Goal: Information Seeking & Learning: Learn about a topic

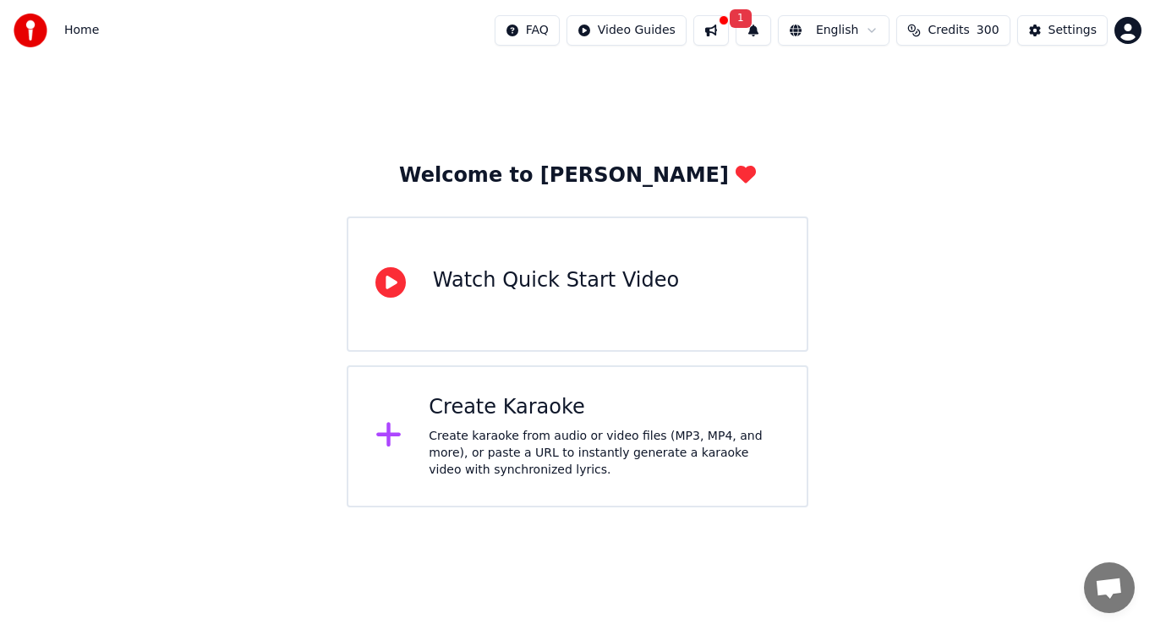
click at [728, 28] on button at bounding box center [711, 30] width 36 height 30
click at [660, 84] on div "Welcome to Youka Watch Quick Start Video Create Karaoke Create karaoke from aud…" at bounding box center [577, 284] width 1155 height 446
click at [969, 24] on span "Credits" at bounding box center [948, 30] width 41 height 17
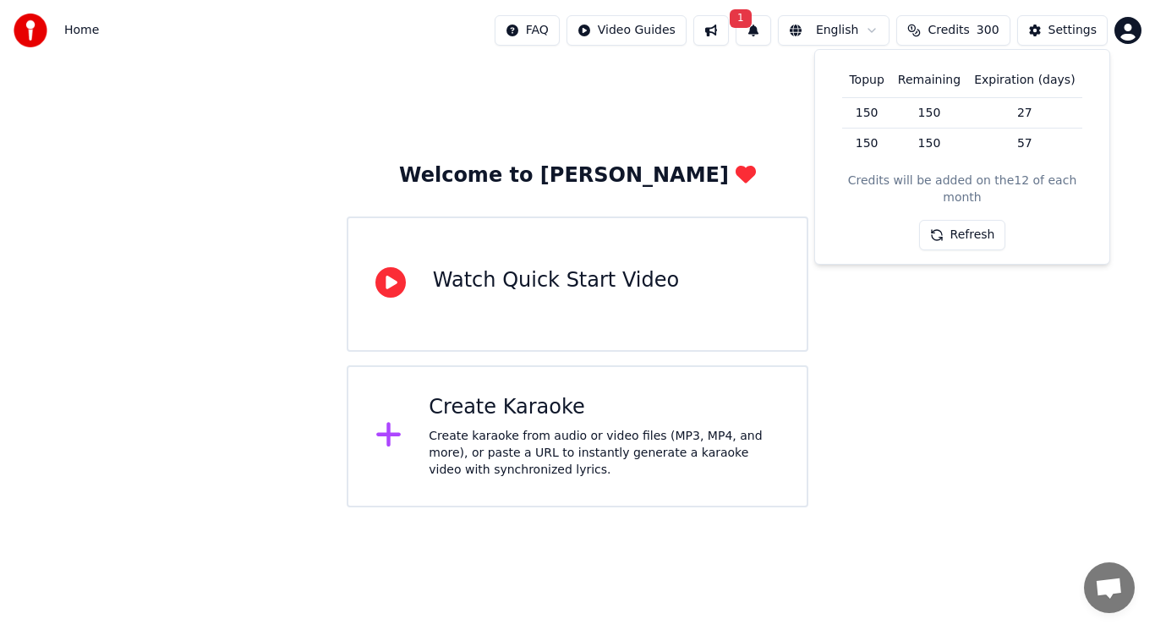
click at [989, 314] on div "Welcome to Youka Watch Quick Start Video Create Karaoke Create karaoke from aud…" at bounding box center [577, 284] width 1155 height 446
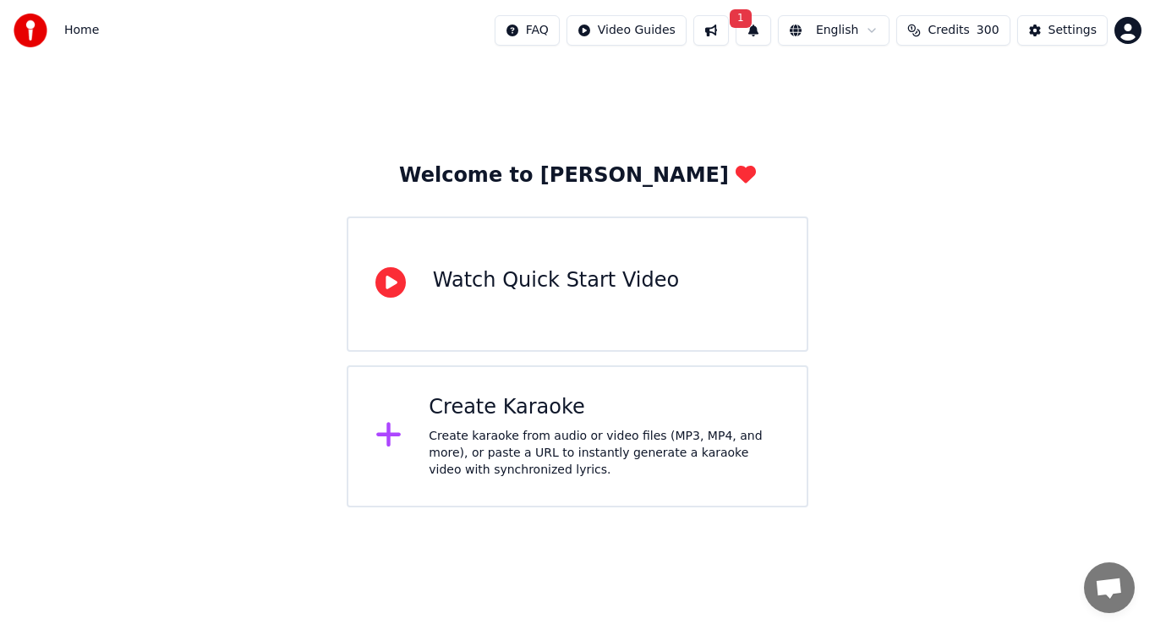
click at [643, 28] on html "Home FAQ Video Guides 1 English Credits 300 Settings Welcome to Youka Watch Qui…" at bounding box center [577, 253] width 1155 height 507
click at [561, 69] on html "Home FAQ Video Guides 1 English Credits 300 Settings Welcome to Youka Watch Qui…" at bounding box center [577, 253] width 1155 height 507
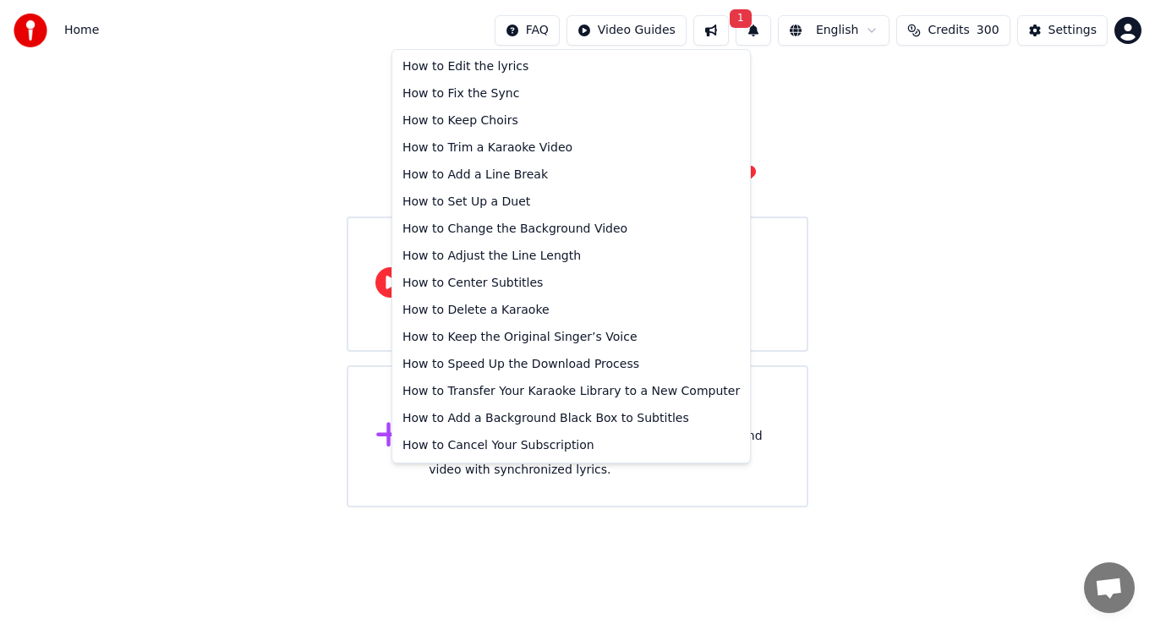
click at [560, 28] on html "Home FAQ Video Guides 1 English Credits 300 Settings Welcome to Youka Watch Qui…" at bounding box center [577, 253] width 1155 height 507
click at [458, 200] on div "How to Set Up a Duet" at bounding box center [571, 202] width 351 height 27
